Goal: Task Accomplishment & Management: Use online tool/utility

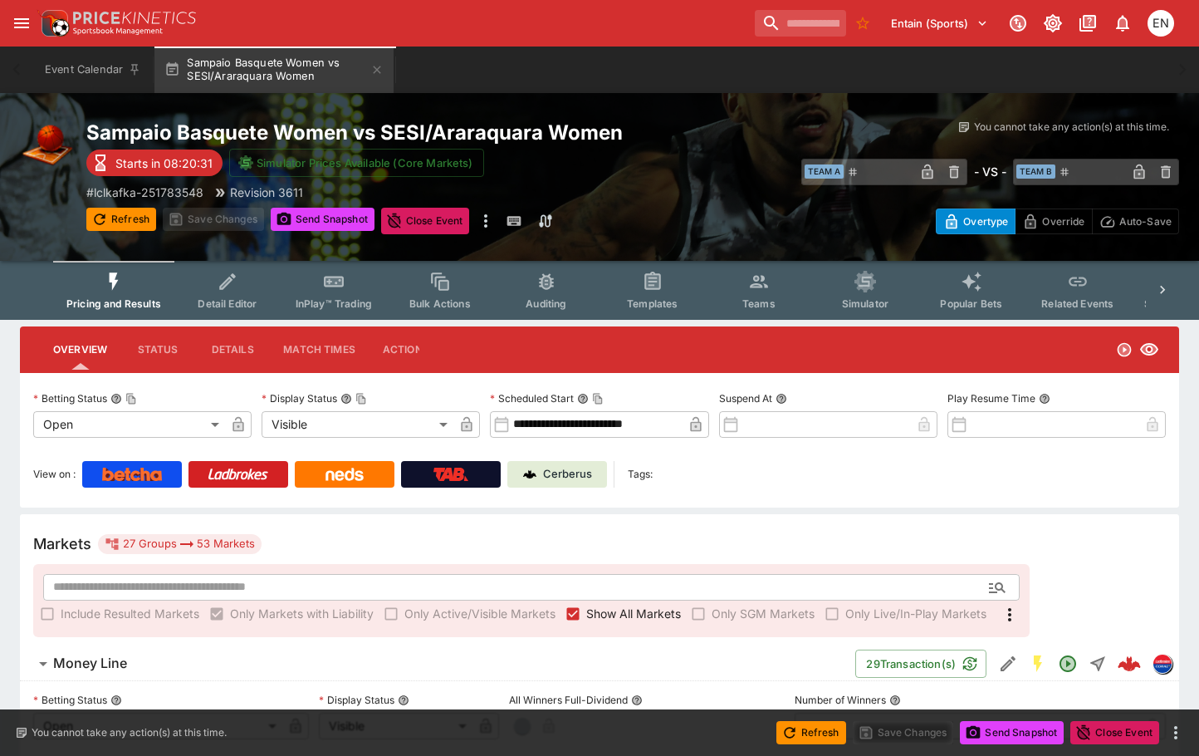
scroll to position [415, 0]
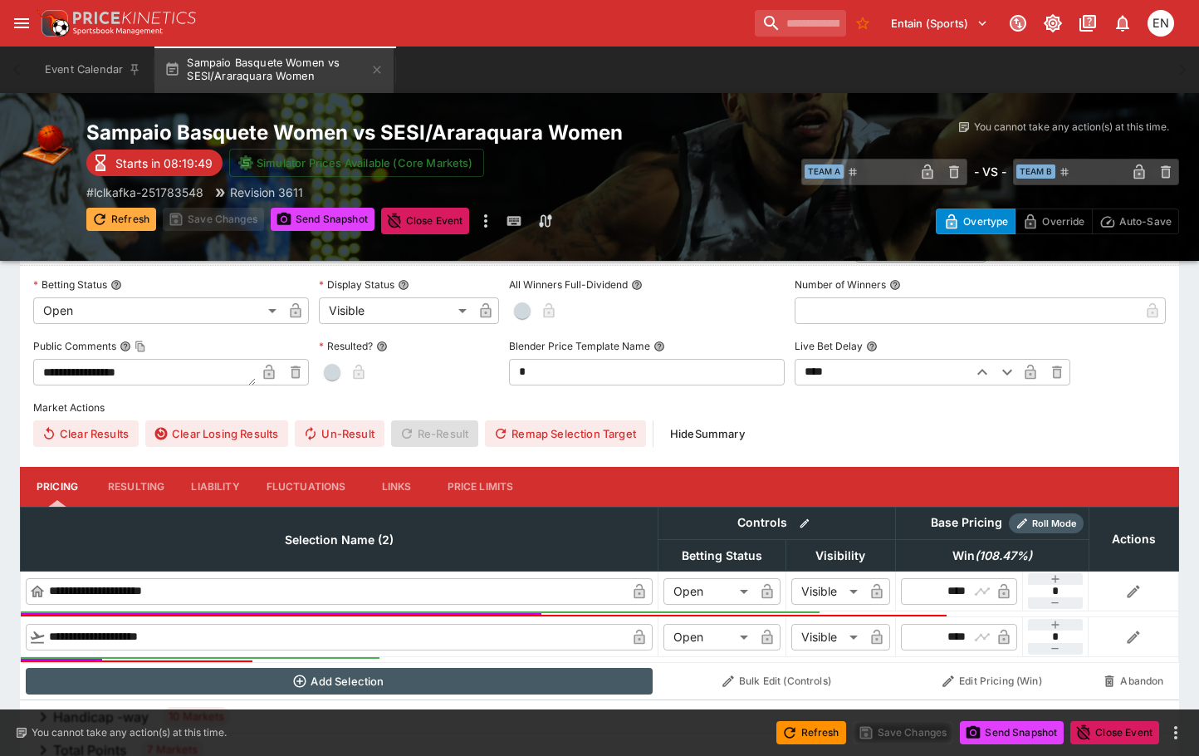
click at [125, 216] on button "Refresh" at bounding box center [121, 219] width 70 height 23
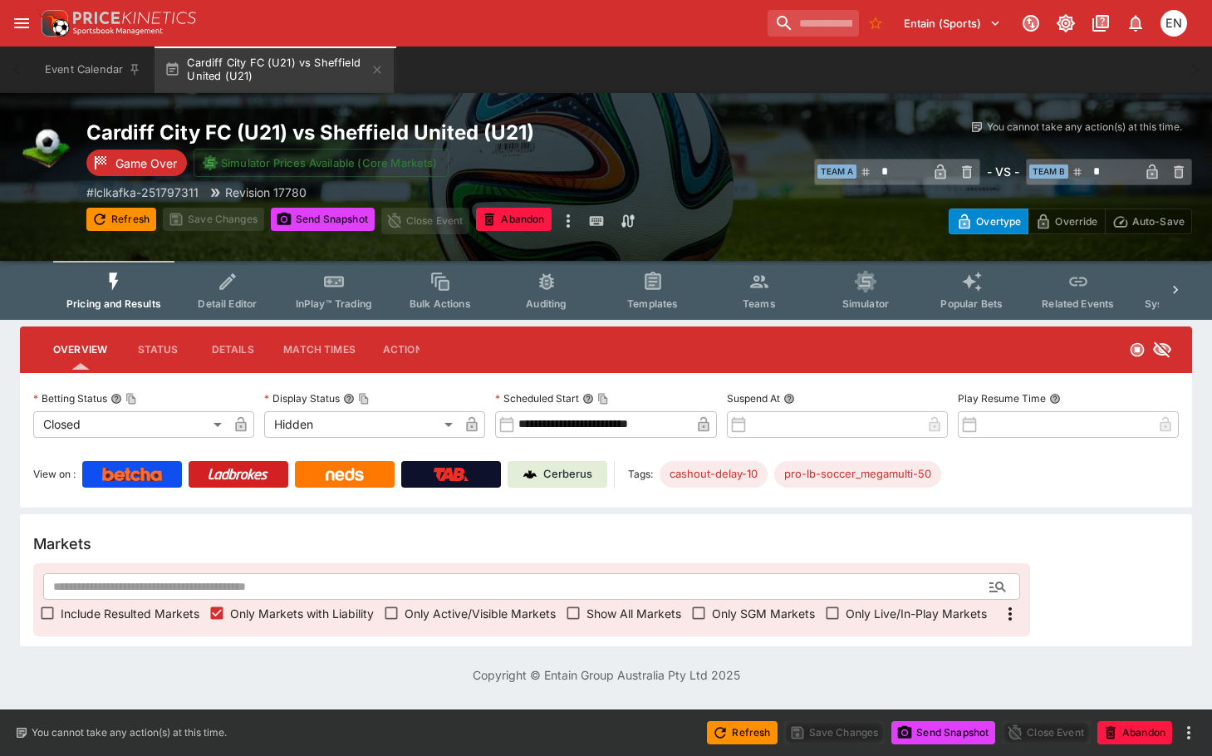
click at [82, 613] on span "Include Resulted Markets" at bounding box center [130, 613] width 139 height 17
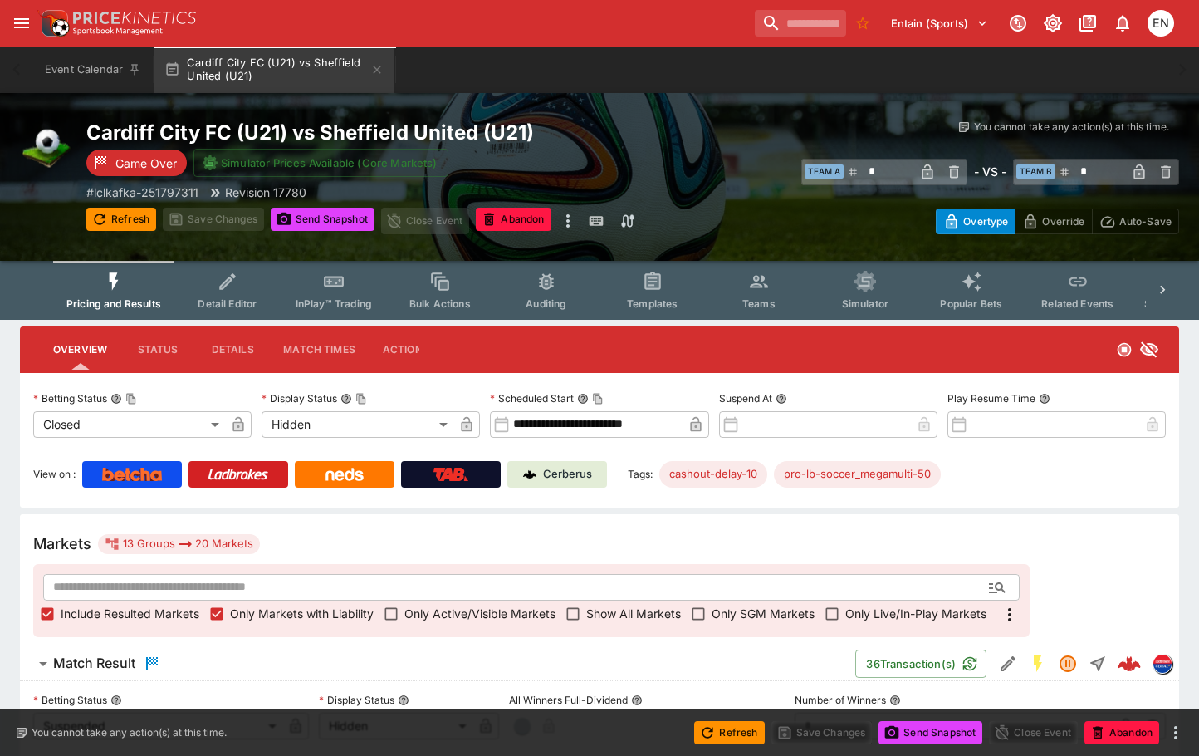
click at [121, 660] on h6 "Match Result" at bounding box center [94, 662] width 82 height 17
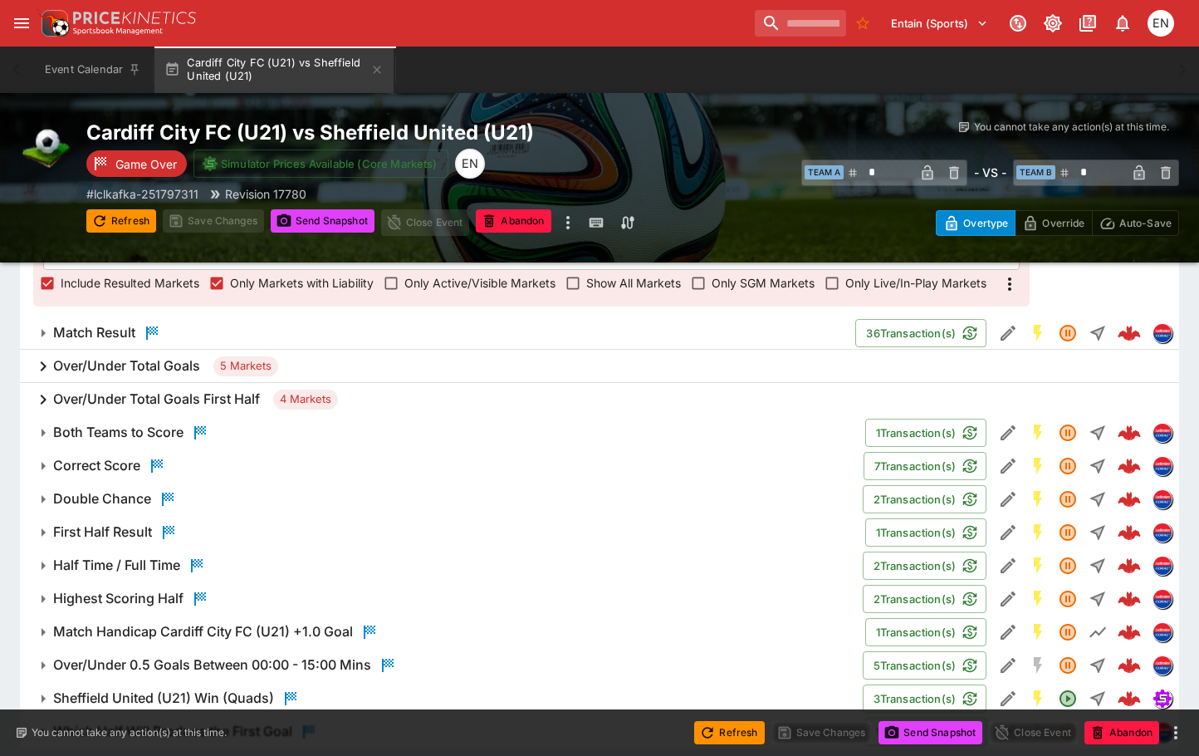
scroll to position [334, 0]
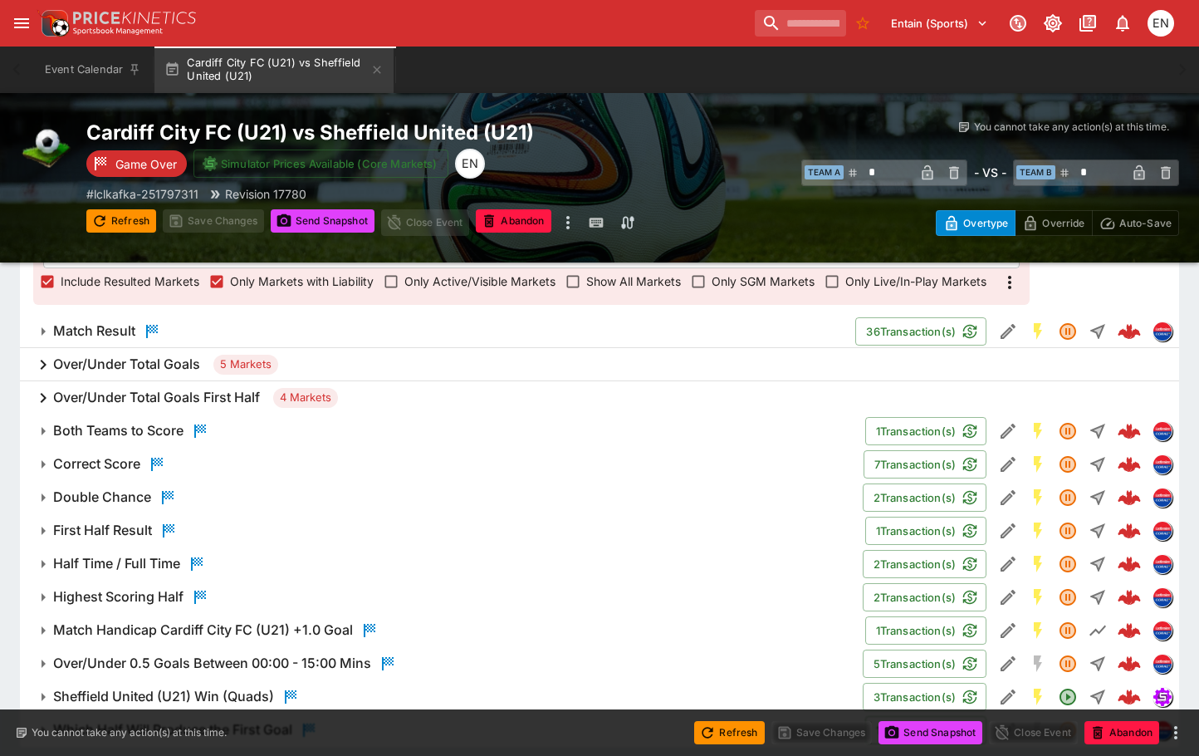
click at [112, 468] on h6 "Correct Score" at bounding box center [96, 463] width 87 height 17
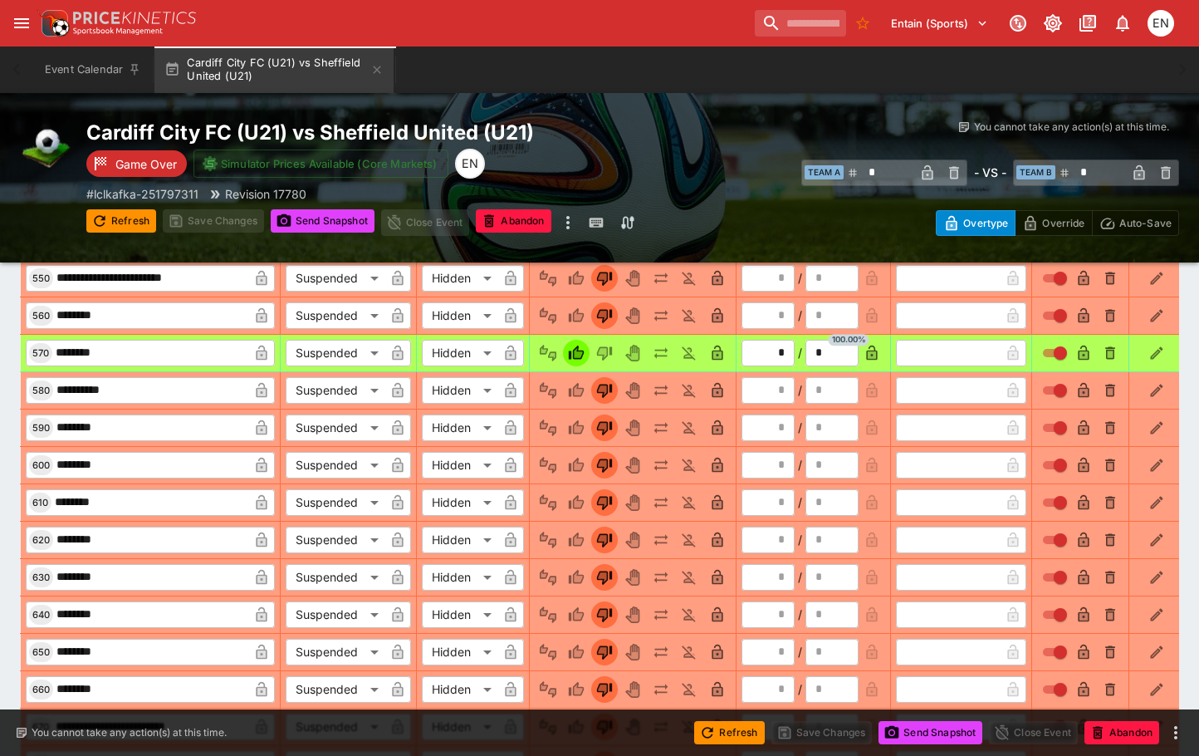
scroll to position [2458, 0]
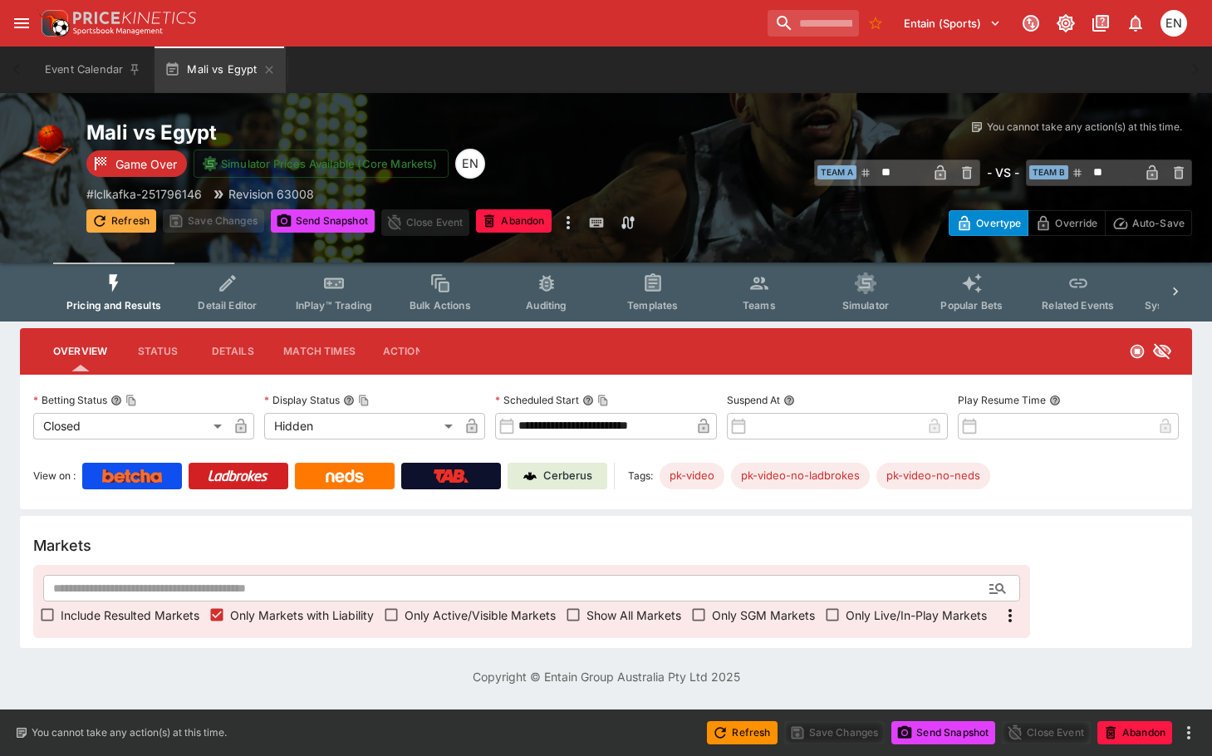
click at [123, 220] on button "Refresh" at bounding box center [121, 220] width 70 height 23
click at [314, 224] on button "Send Snapshot" at bounding box center [323, 220] width 104 height 23
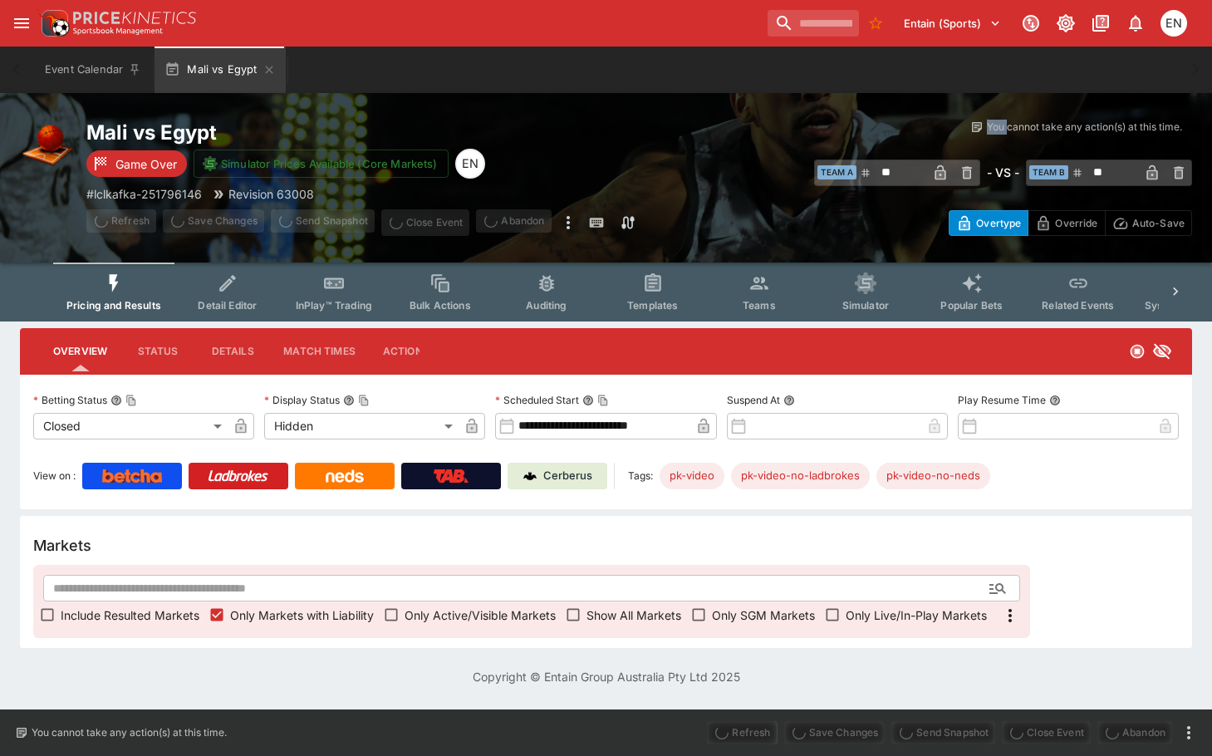
click at [314, 224] on span "Send Snapshot" at bounding box center [323, 222] width 104 height 27
click at [395, 351] on button "Actions" at bounding box center [406, 351] width 75 height 40
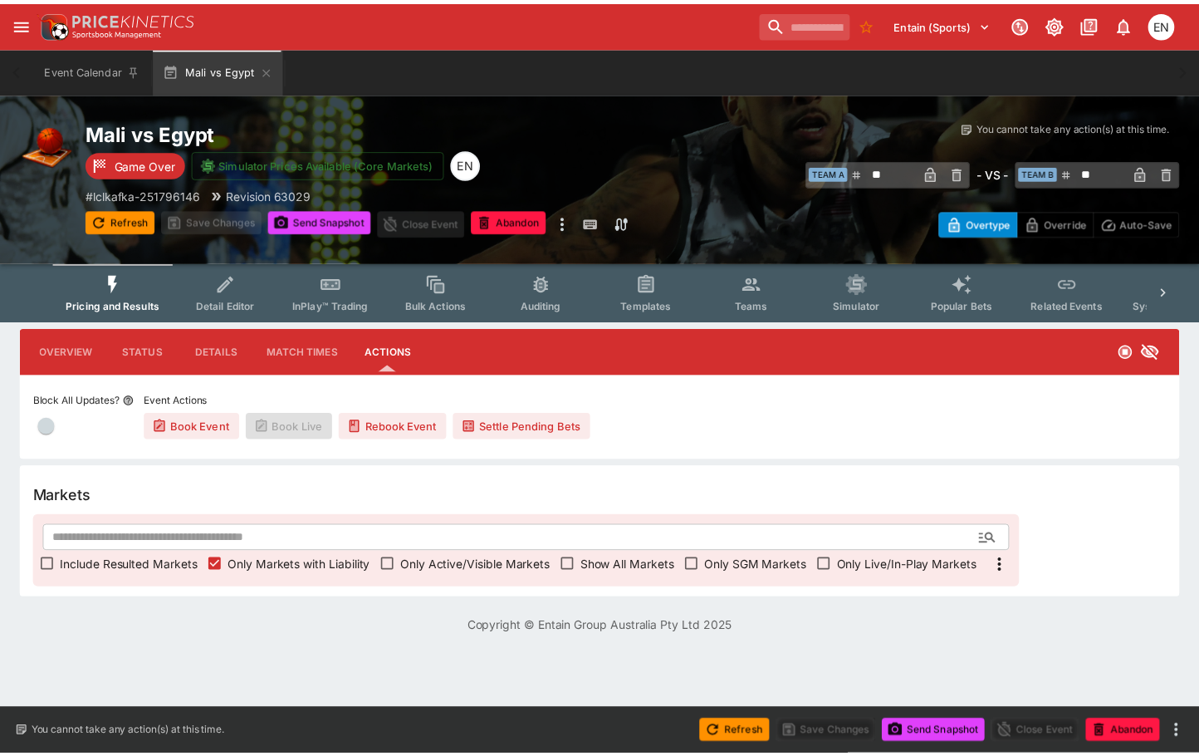
scroll to position [0, 23]
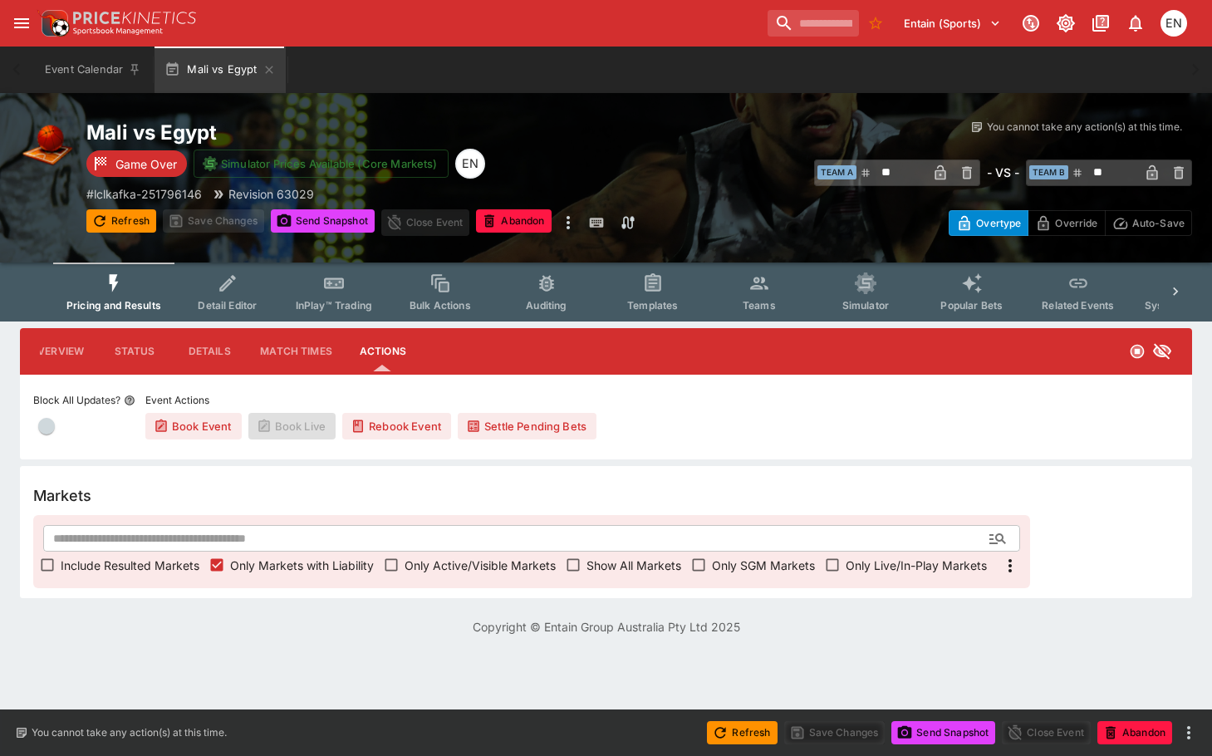
click at [497, 429] on button "Settle Pending Bets" at bounding box center [527, 426] width 139 height 27
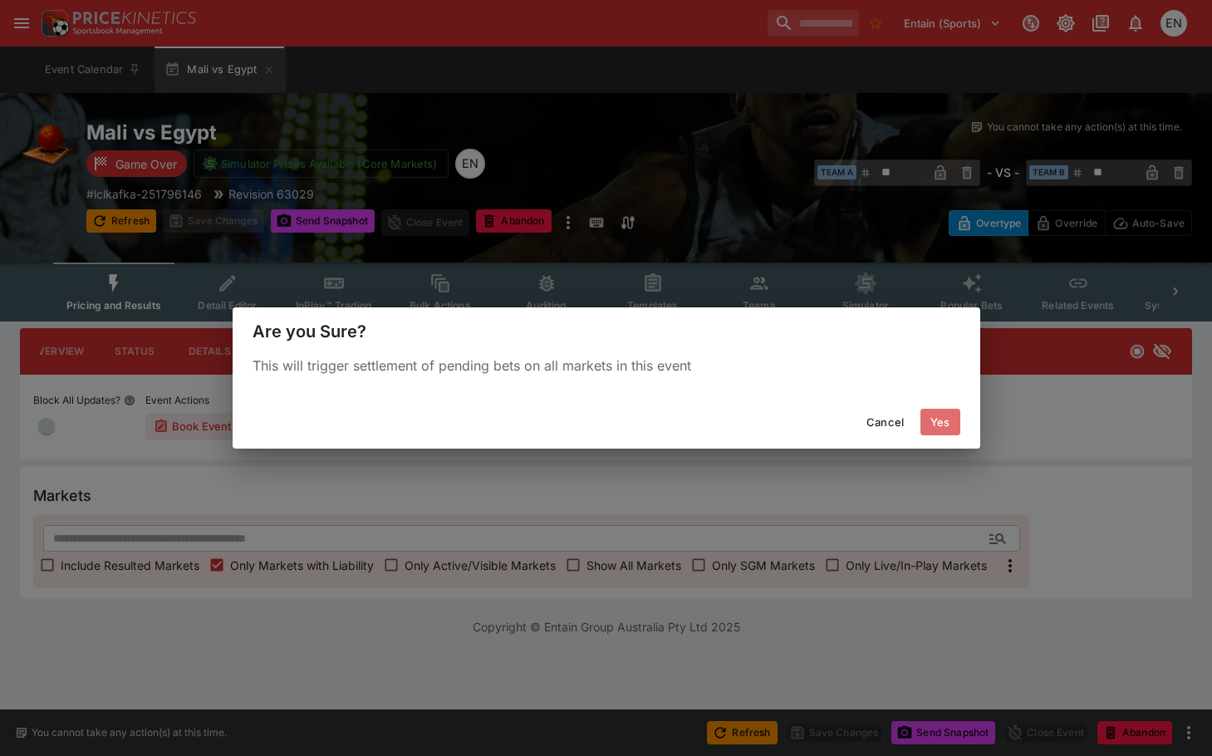
drag, startPoint x: 938, startPoint y: 422, endPoint x: 556, endPoint y: 462, distance: 384.9
click at [935, 422] on button "Yes" at bounding box center [940, 422] width 40 height 27
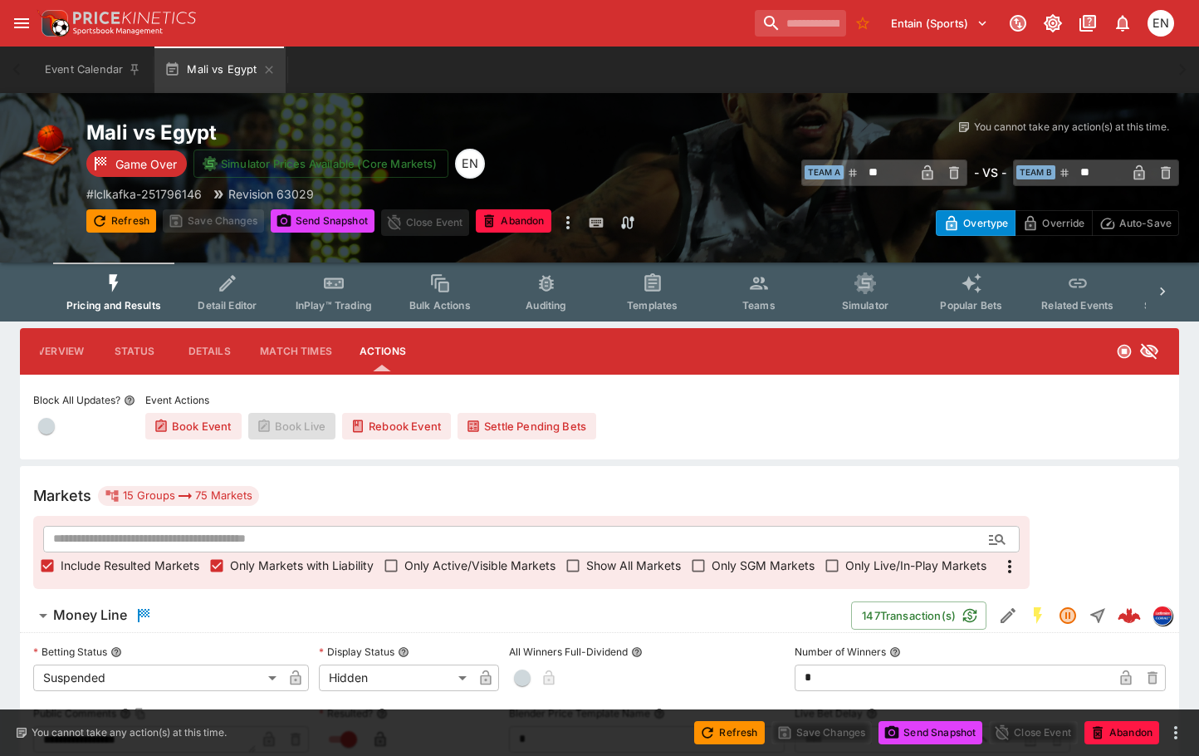
click at [104, 614] on h6 "Money Line" at bounding box center [90, 614] width 74 height 17
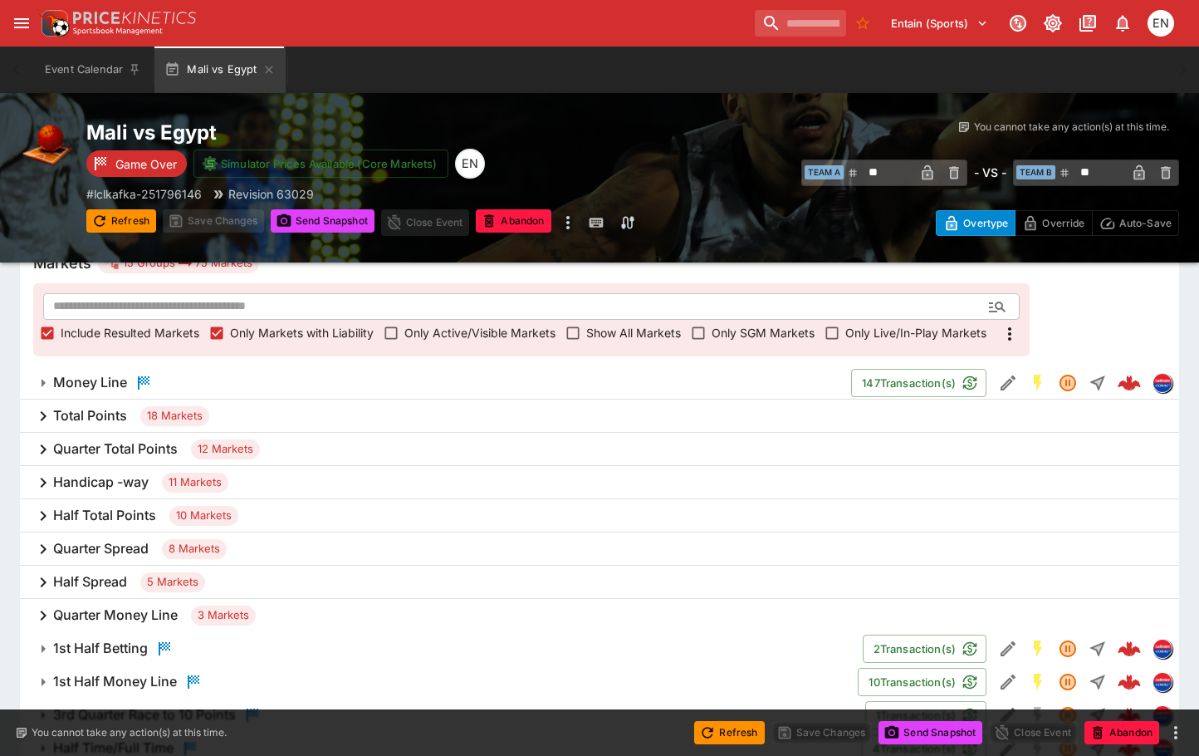
scroll to position [249, 0]
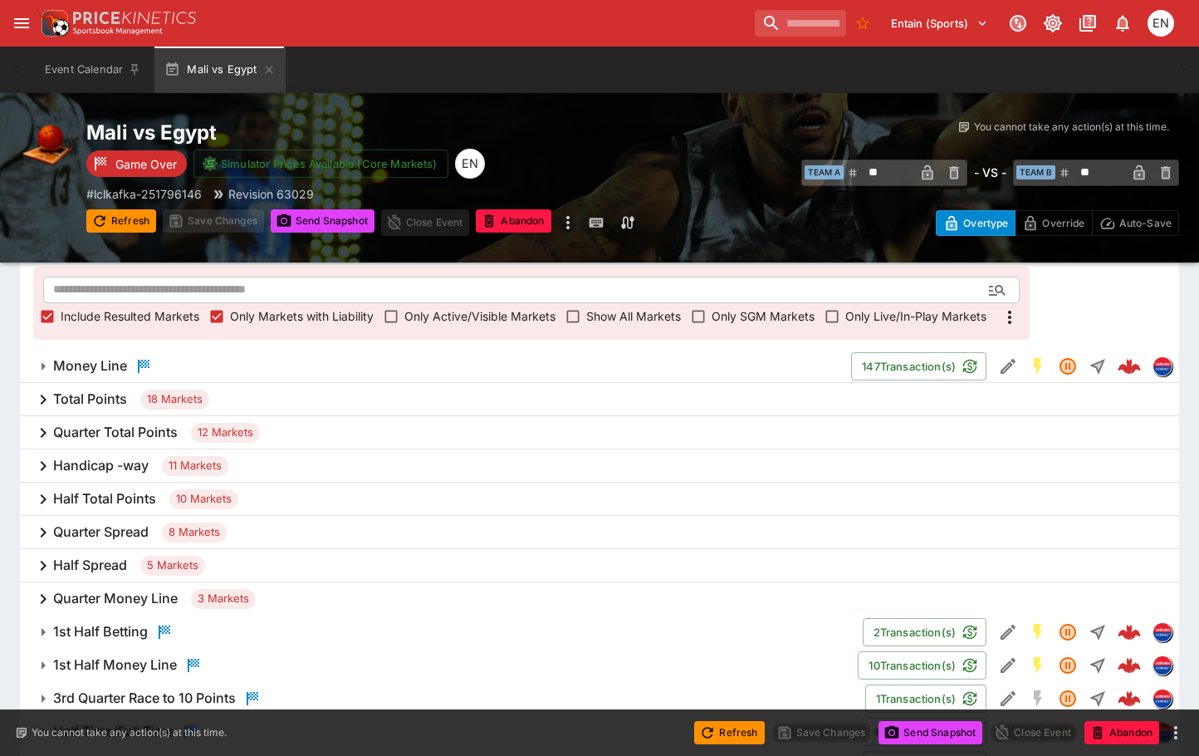
click at [119, 390] on div "Total Points 18 Markets" at bounding box center [599, 399] width 1159 height 33
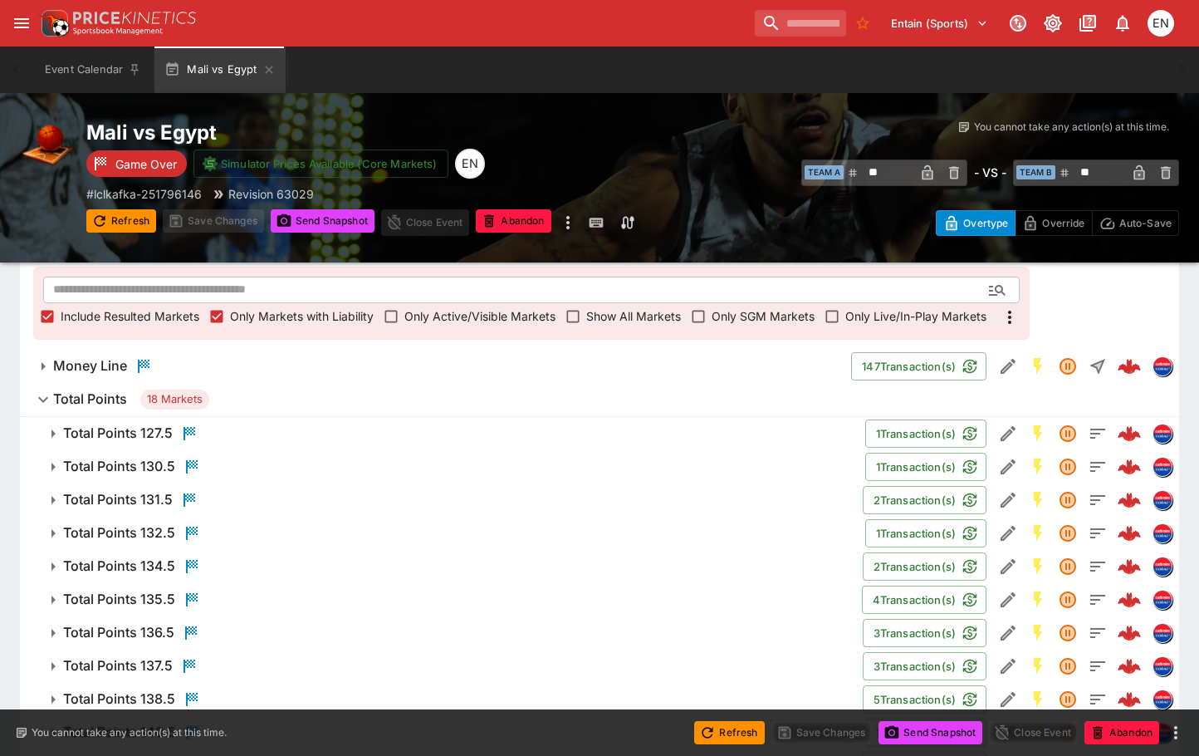
click at [113, 600] on h6 "Total Points 135.5" at bounding box center [119, 598] width 112 height 17
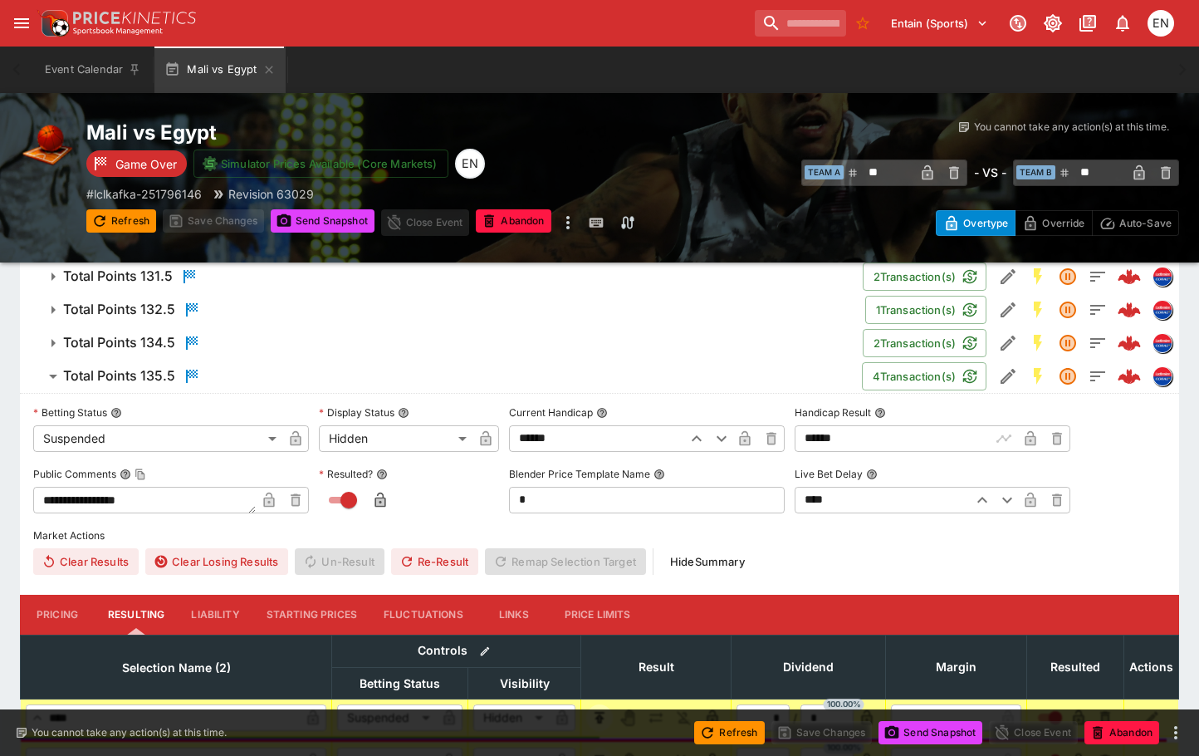
scroll to position [83, 0]
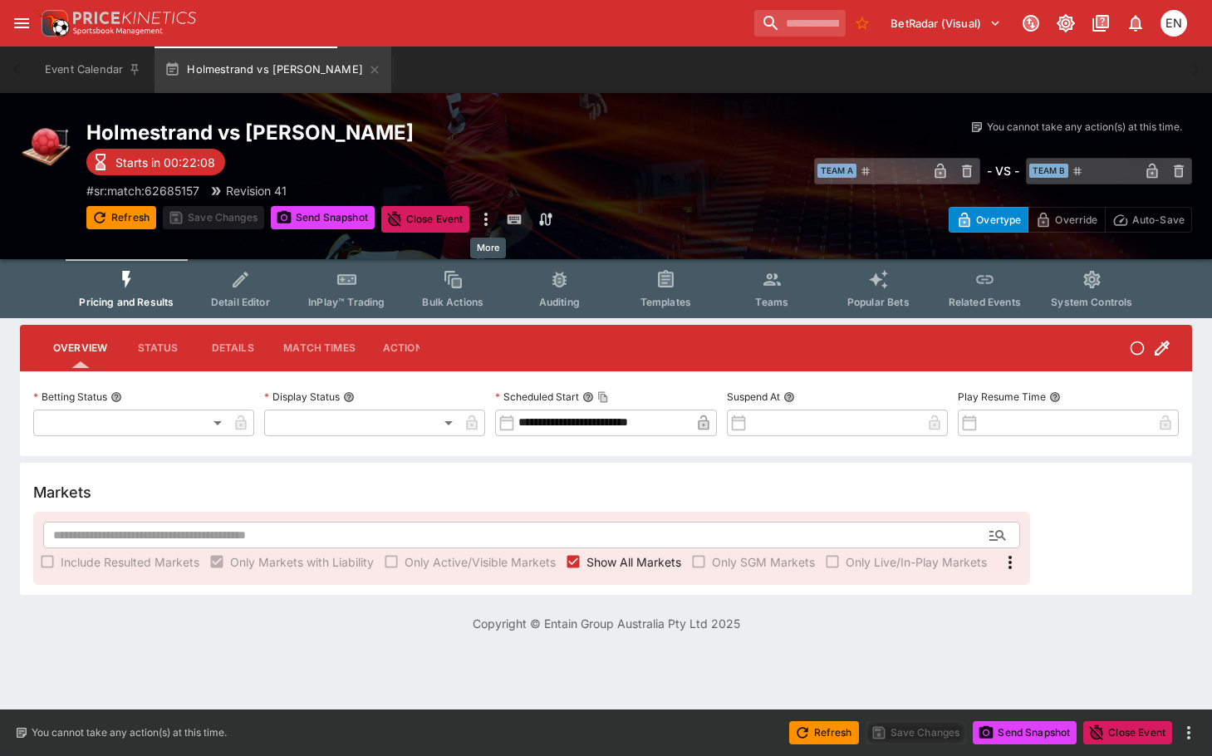
click at [468, 224] on icon "more" at bounding box center [486, 219] width 20 height 20
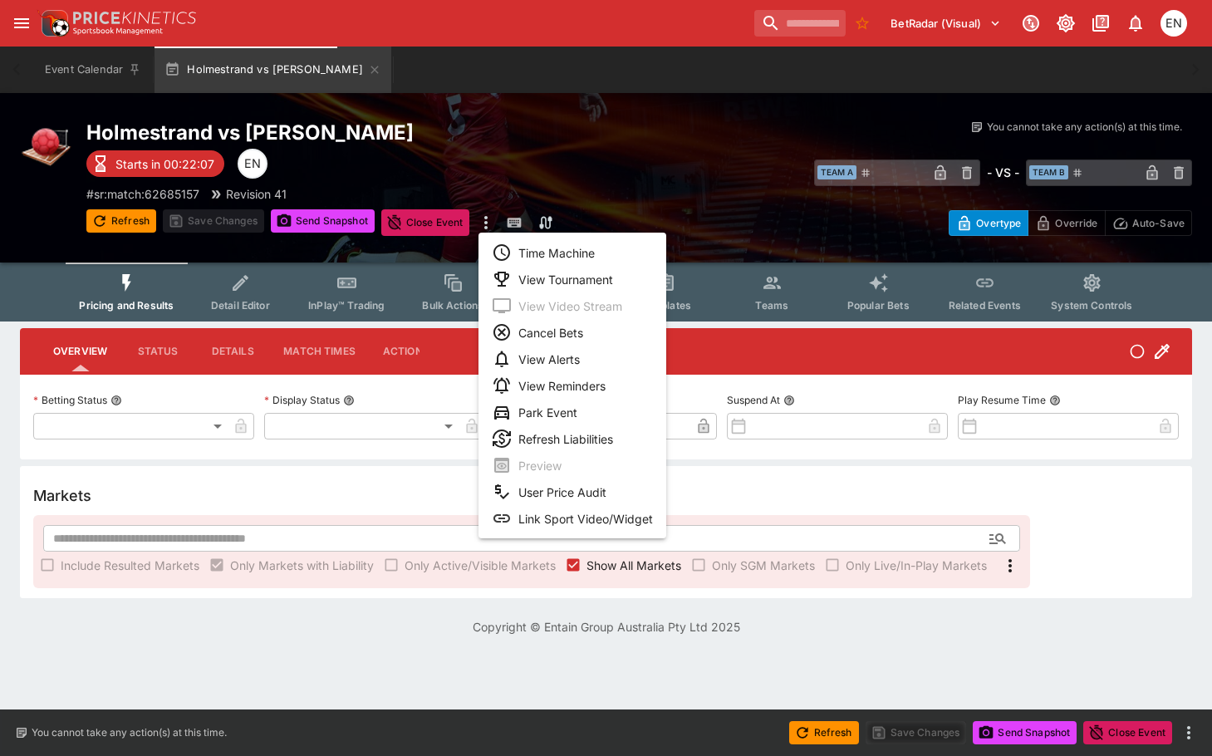
click at [468, 526] on li "Link Sport Video/Widget" at bounding box center [572, 518] width 188 height 27
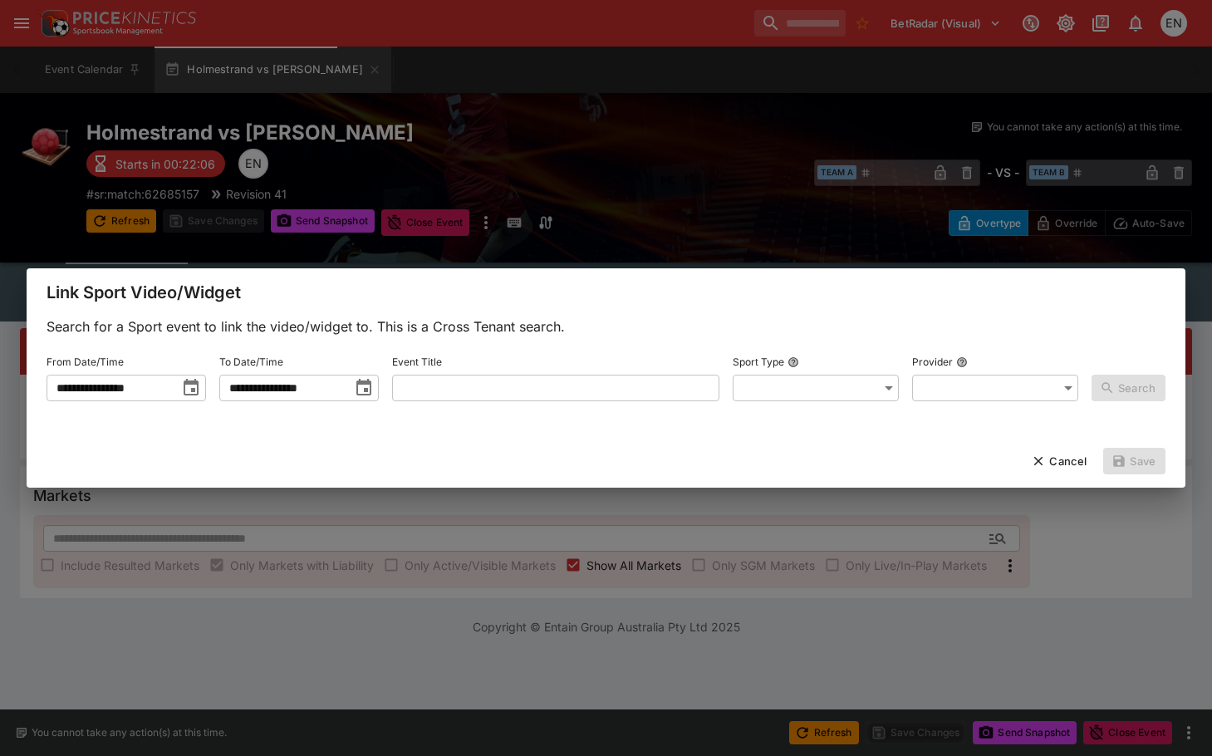
type input "**********"
type input "********"
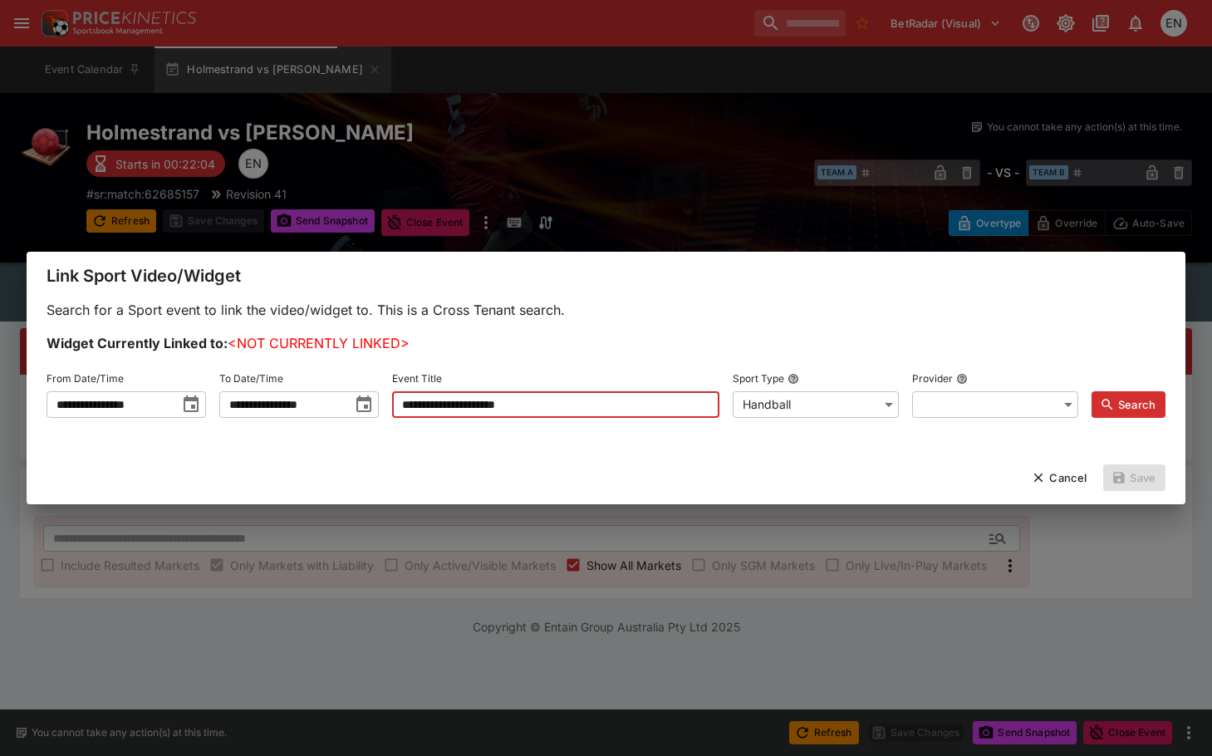
drag, startPoint x: 646, startPoint y: 402, endPoint x: 559, endPoint y: 412, distance: 87.8
click at [468, 412] on input "**********" at bounding box center [555, 404] width 327 height 27
type input "**********"
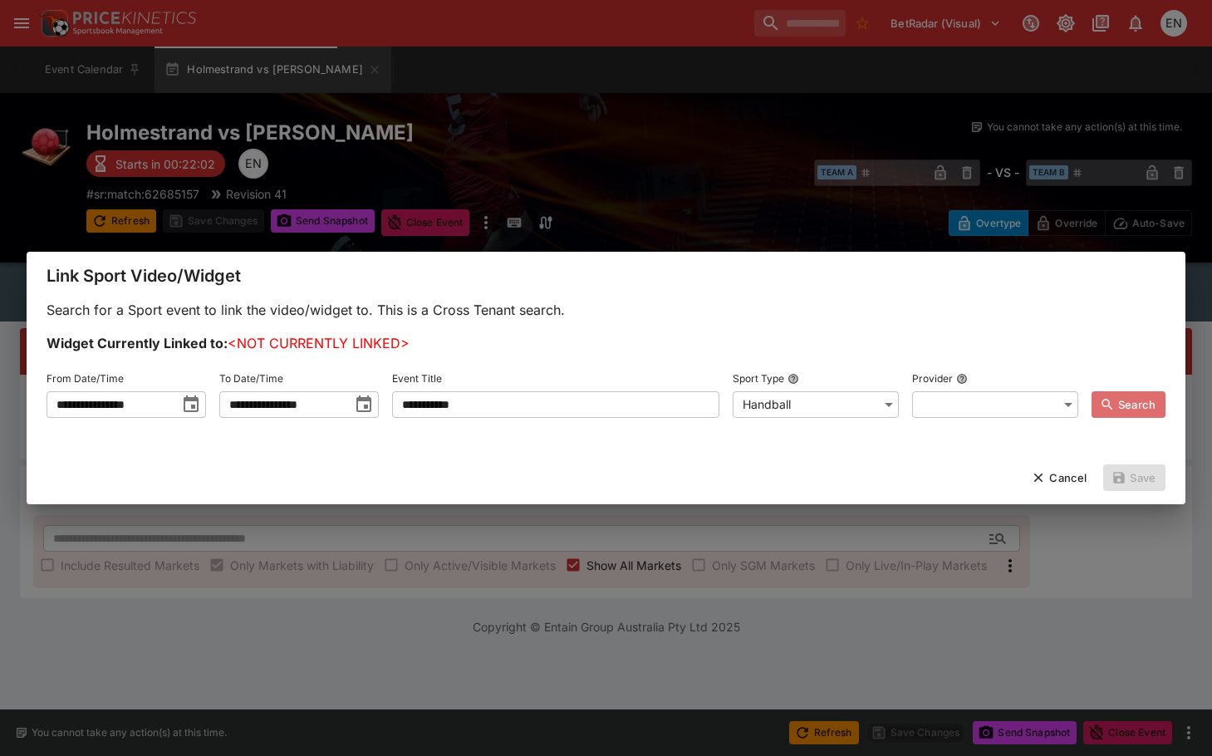
click at [468, 405] on button "Search" at bounding box center [1128, 404] width 74 height 27
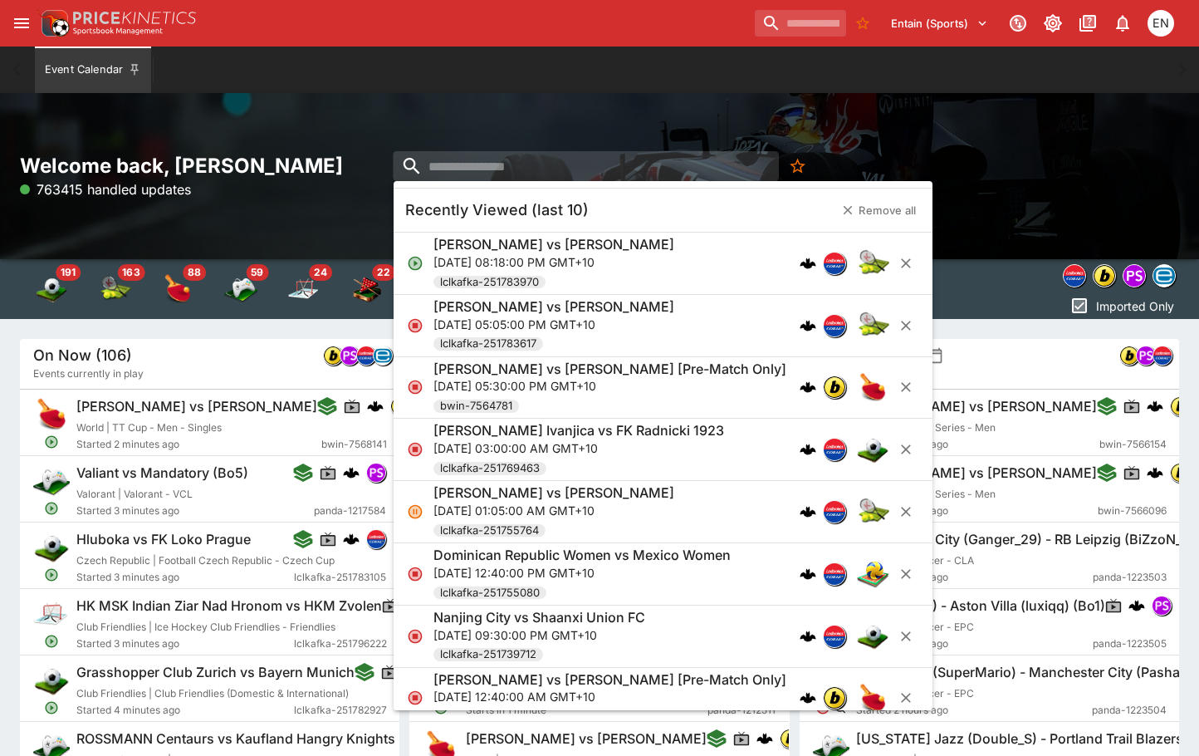
click at [526, 98] on div "Welcome back, [PERSON_NAME] 763415 handled updates" at bounding box center [599, 176] width 1199 height 166
